Goal: Task Accomplishment & Management: Use online tool/utility

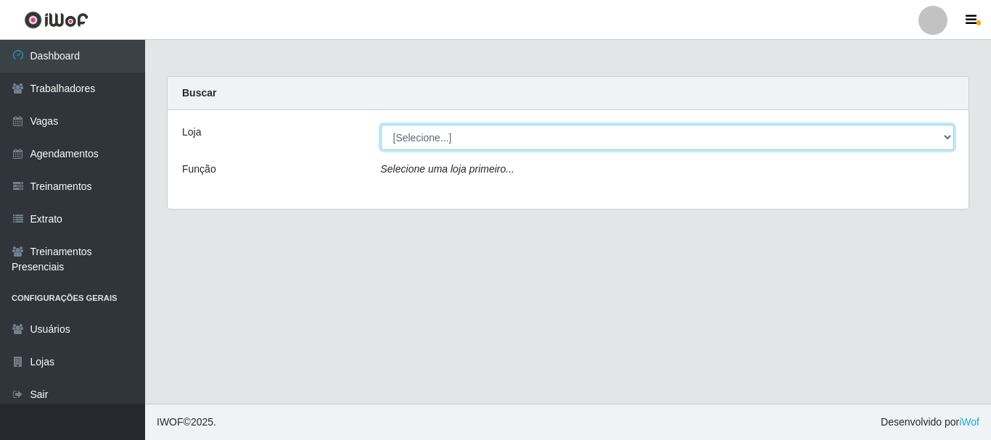
click at [405, 134] on select "[Selecione...] [PERSON_NAME]" at bounding box center [668, 137] width 574 height 25
select select "230"
click at [381, 125] on select "[Selecione...] [PERSON_NAME]" at bounding box center [668, 137] width 574 height 25
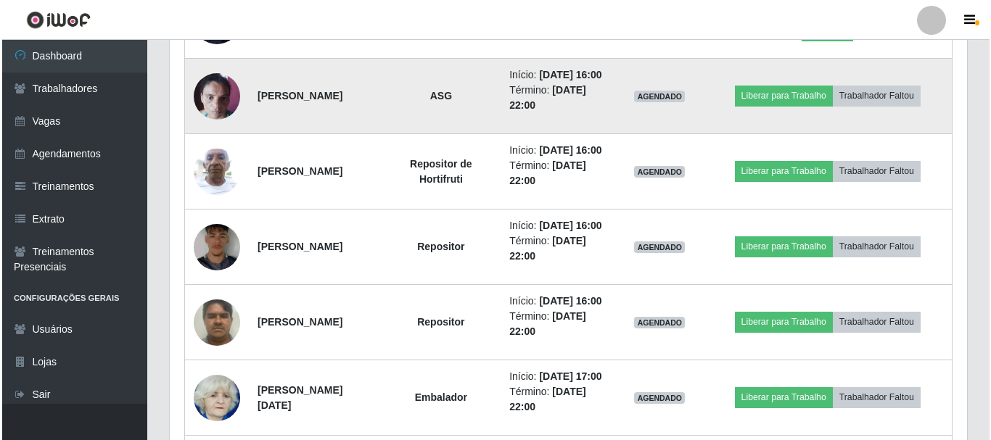
scroll to position [725, 0]
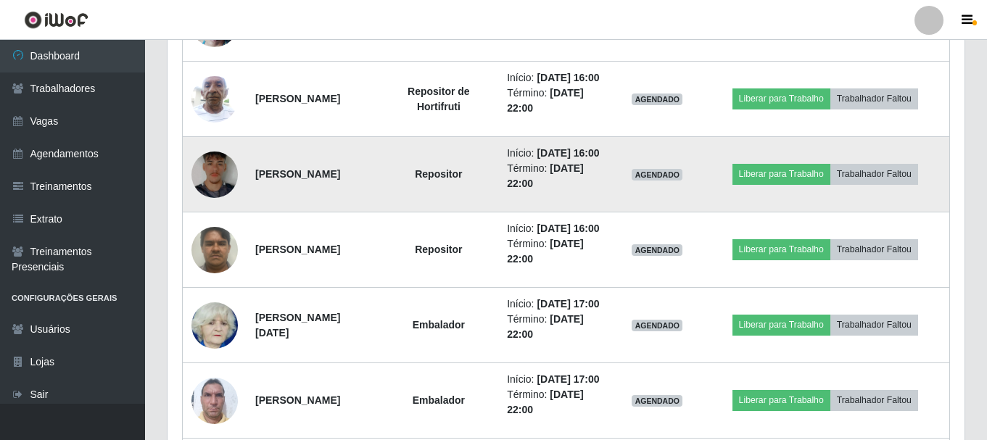
click at [228, 205] on img at bounding box center [214, 175] width 46 height 62
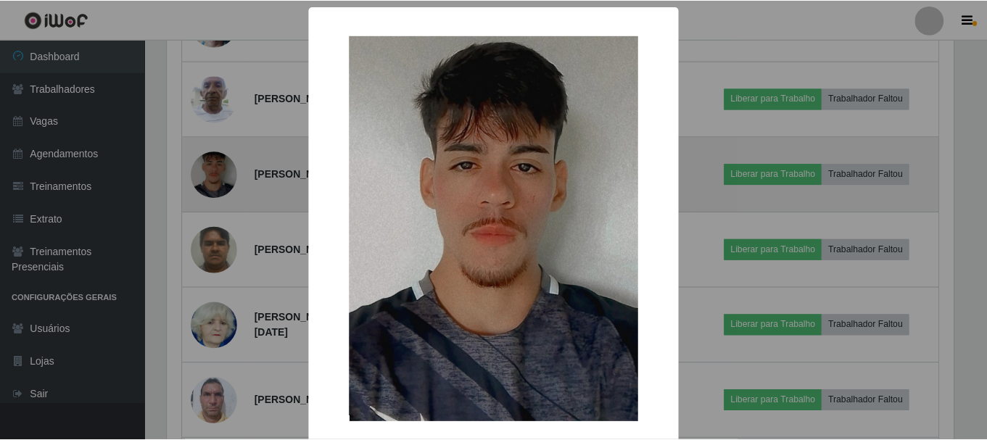
scroll to position [301, 790]
click at [228, 240] on div "× OK Cancel" at bounding box center [495, 220] width 991 height 440
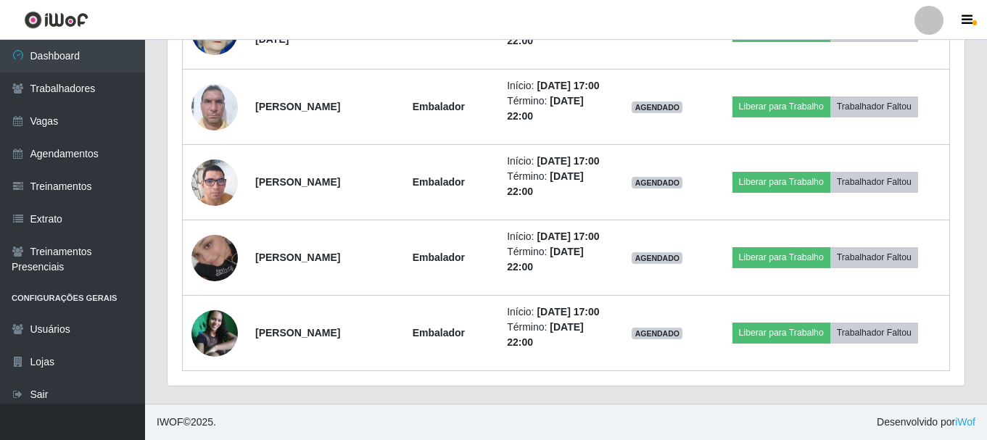
scroll to position [1171, 0]
click at [14, 382] on link "Sair" at bounding box center [72, 395] width 145 height 33
